Goal: Task Accomplishment & Management: Use online tool/utility

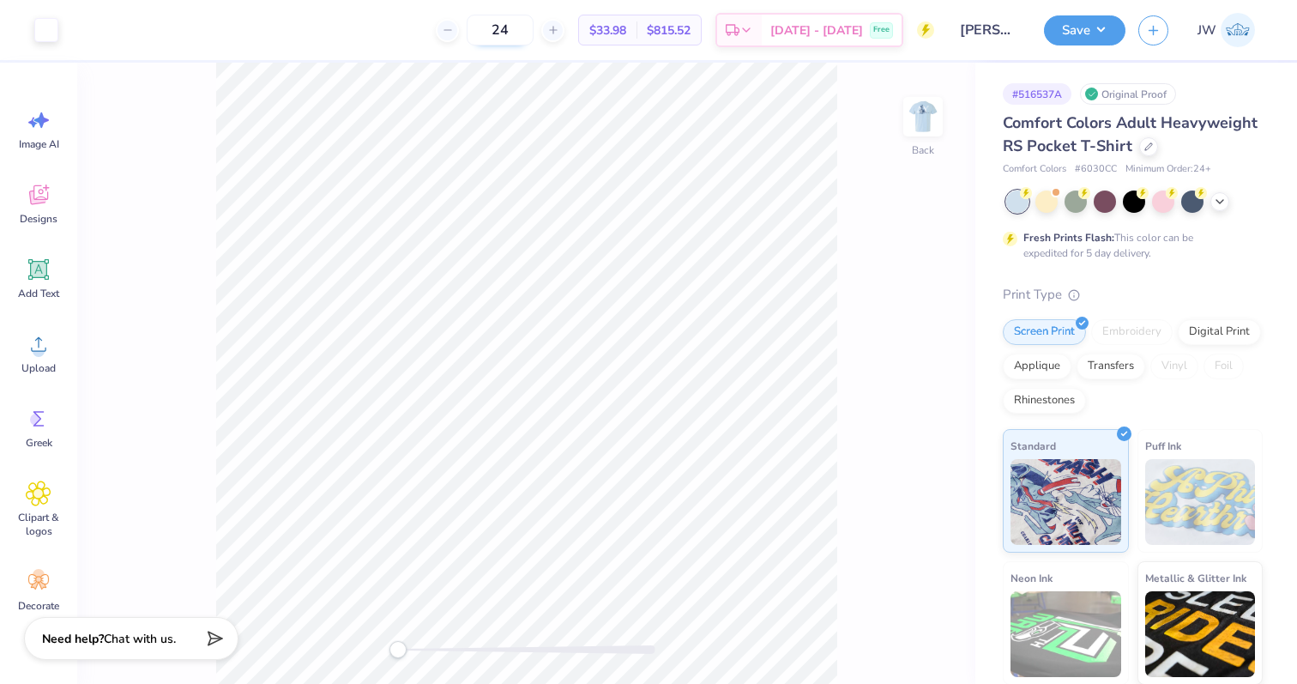
click at [534, 37] on input "24" at bounding box center [500, 30] width 67 height 31
click at [532, 21] on input "24" at bounding box center [500, 30] width 67 height 31
click at [522, 30] on input "24" at bounding box center [500, 30] width 67 height 31
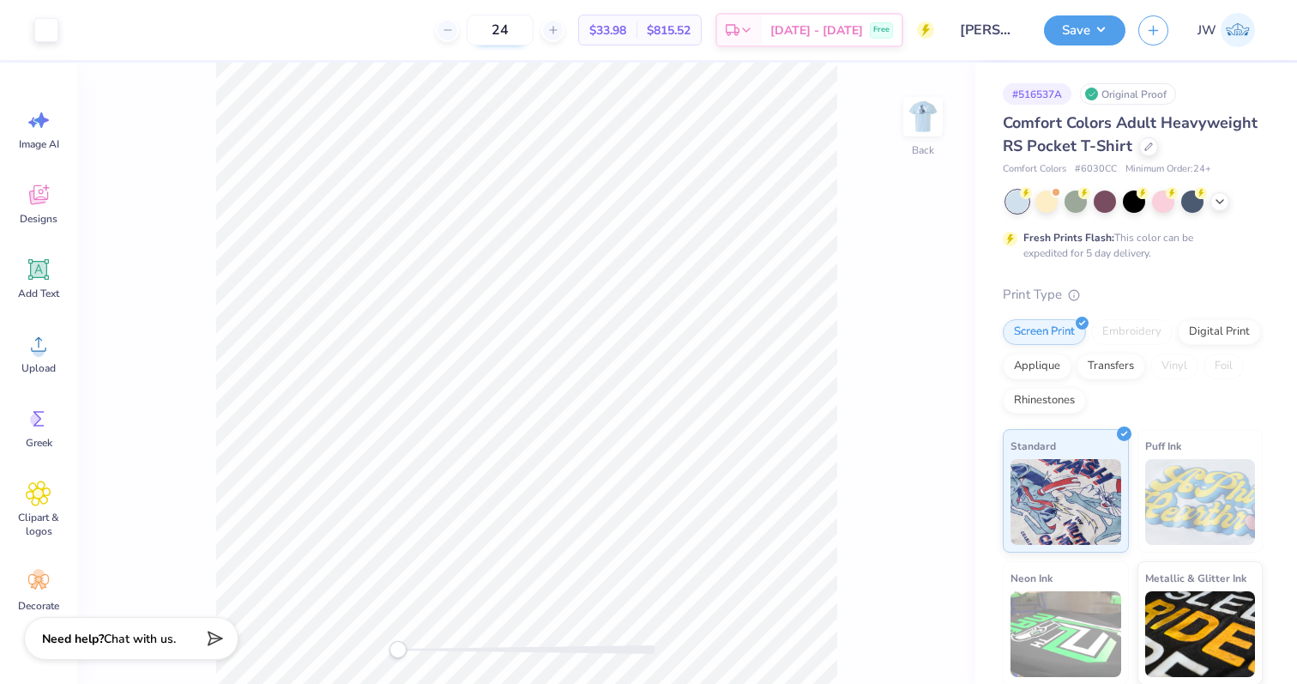
click at [522, 30] on input "24" at bounding box center [500, 30] width 67 height 31
type input "0"
type input "50"
click at [919, 115] on img at bounding box center [923, 116] width 69 height 69
click at [497, 648] on div at bounding box center [526, 649] width 257 height 9
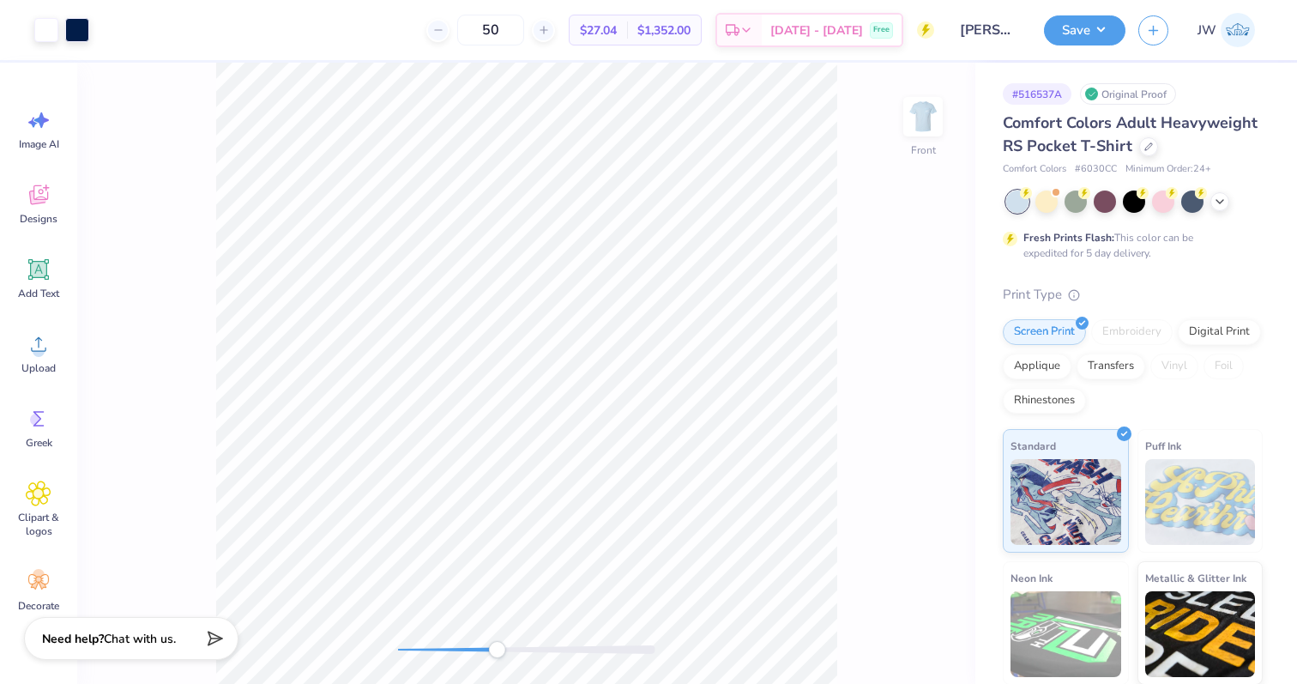
click at [412, 650] on div at bounding box center [526, 649] width 257 height 9
click at [1140, 157] on div "Comfort Colors Adult Heavyweight RS Pocket T-Shirt" at bounding box center [1133, 135] width 260 height 46
click at [1141, 153] on div at bounding box center [1148, 145] width 19 height 19
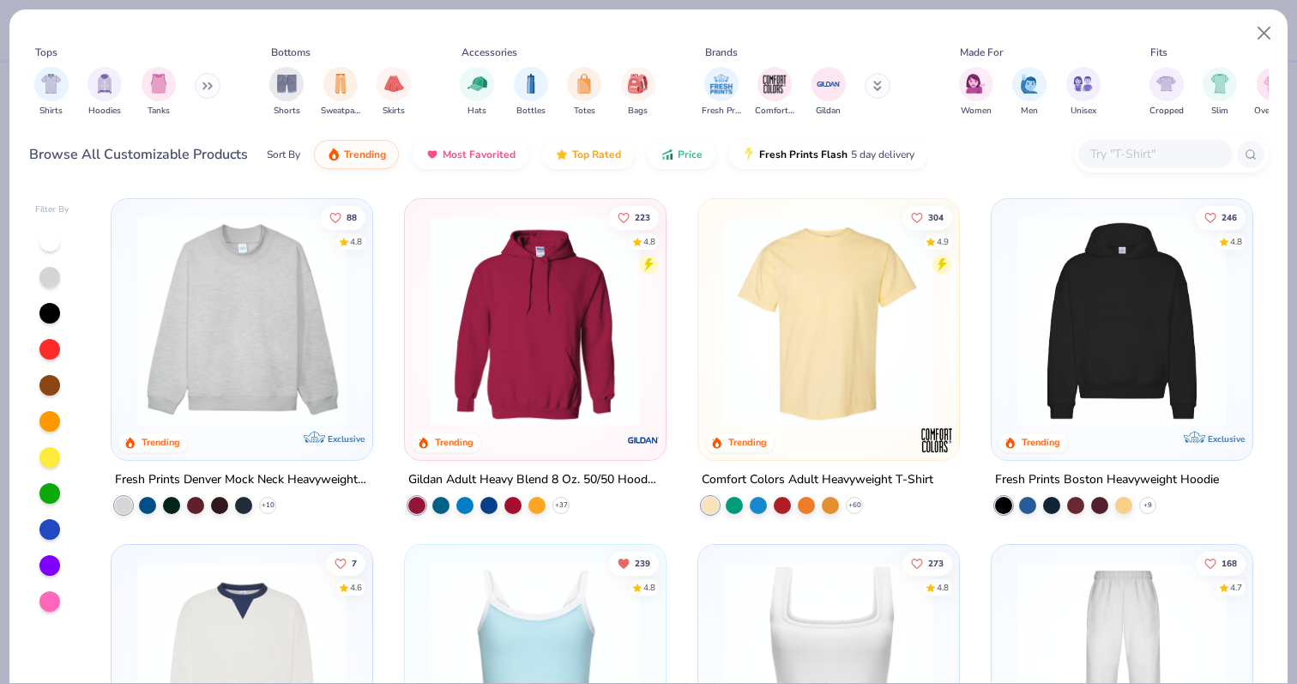
click at [1134, 157] on input "text" at bounding box center [1155, 154] width 132 height 20
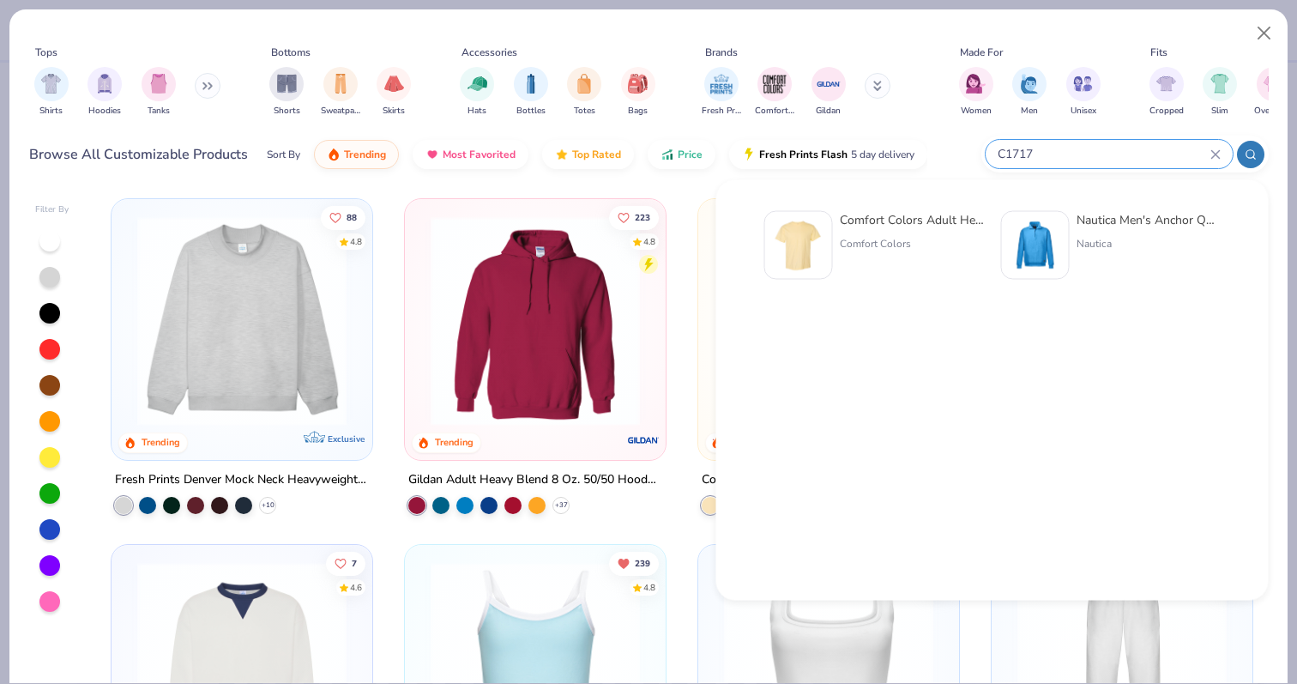
type input "C1717"
click at [967, 222] on div "Comfort Colors Adult Heavyweight T-Shirt" at bounding box center [912, 220] width 144 height 18
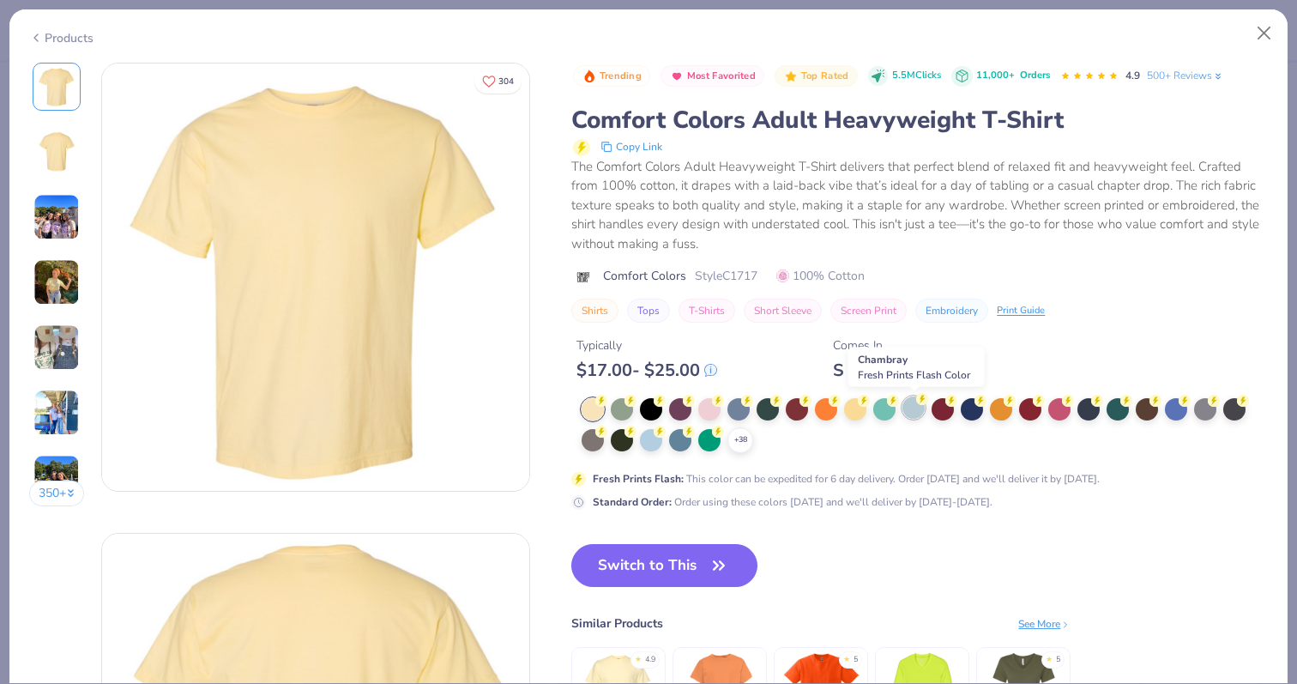
click at [919, 402] on circle at bounding box center [922, 399] width 12 height 12
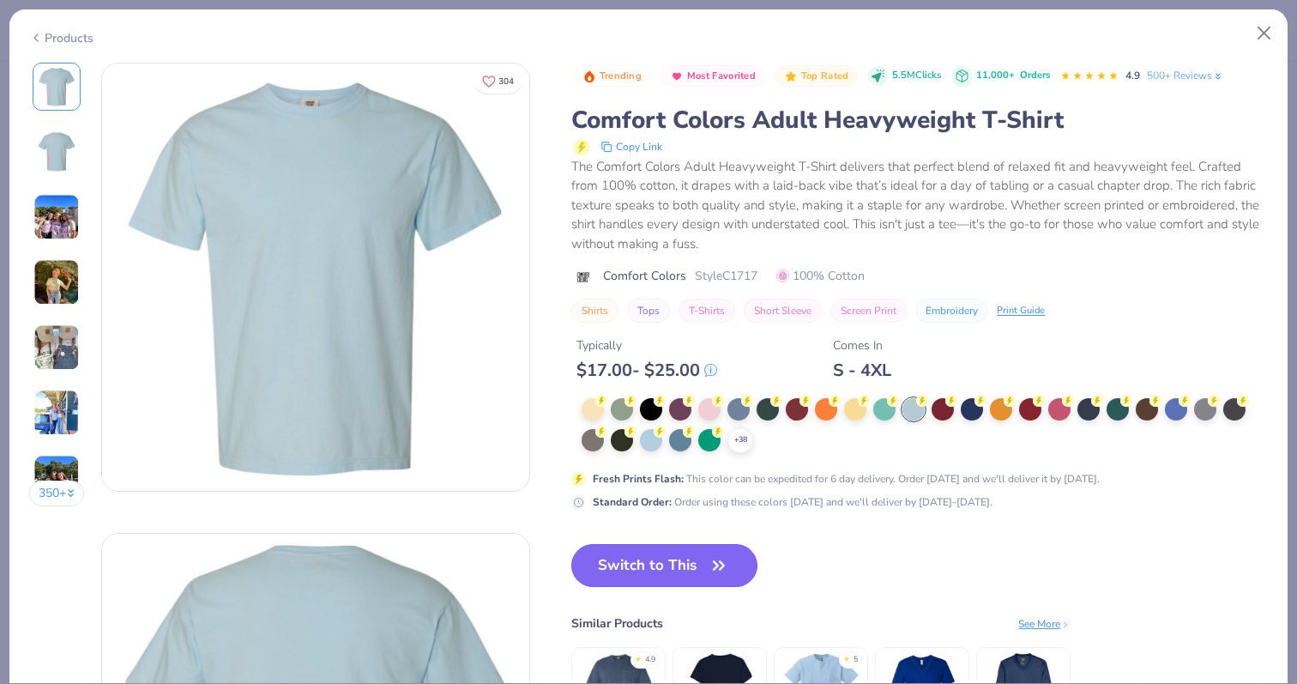
click at [693, 577] on button "Switch to This" at bounding box center [664, 565] width 186 height 43
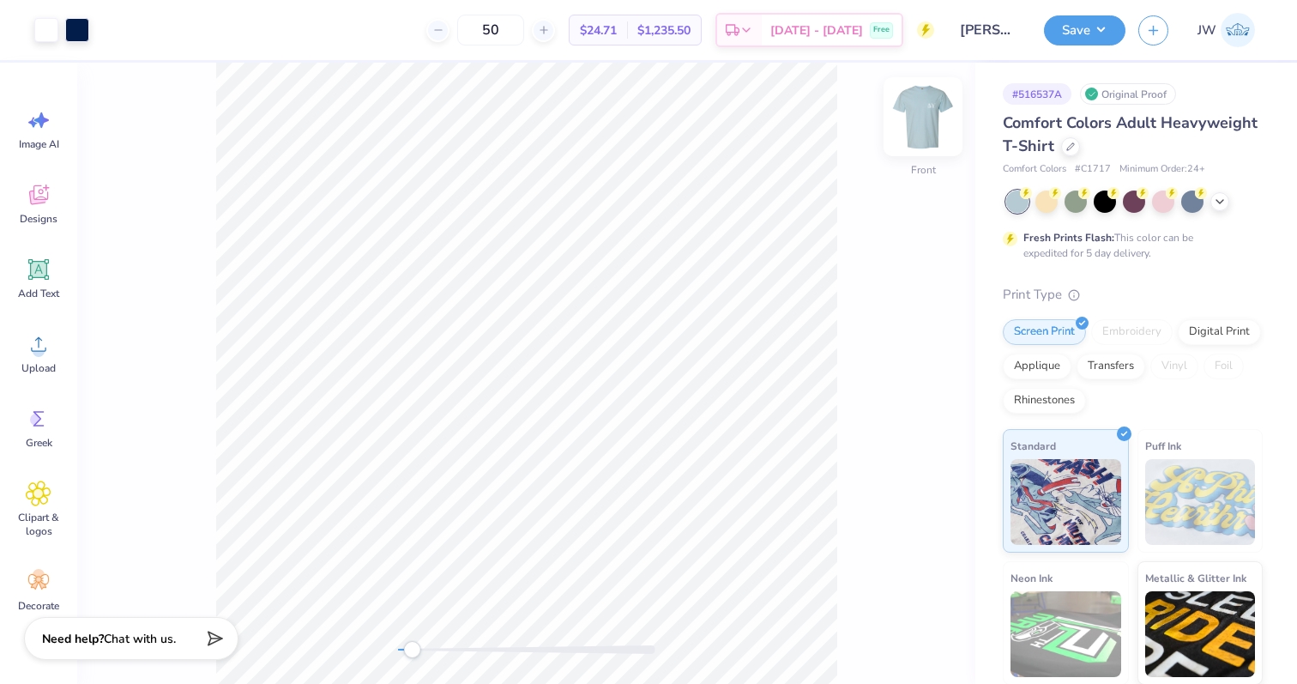
click at [918, 112] on img at bounding box center [923, 116] width 69 height 69
click at [279, 652] on div "Front" at bounding box center [526, 373] width 898 height 621
click at [900, 124] on div "Front" at bounding box center [526, 373] width 898 height 621
click at [934, 120] on img at bounding box center [923, 116] width 69 height 69
